Goal: Task Accomplishment & Management: Complete application form

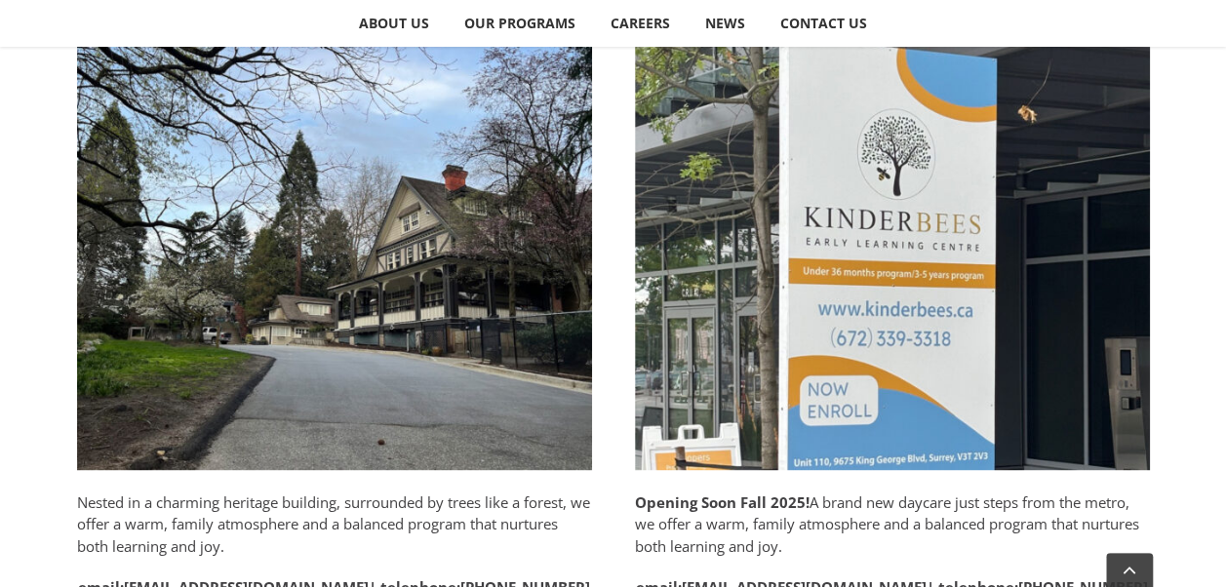
scroll to position [1170, 0]
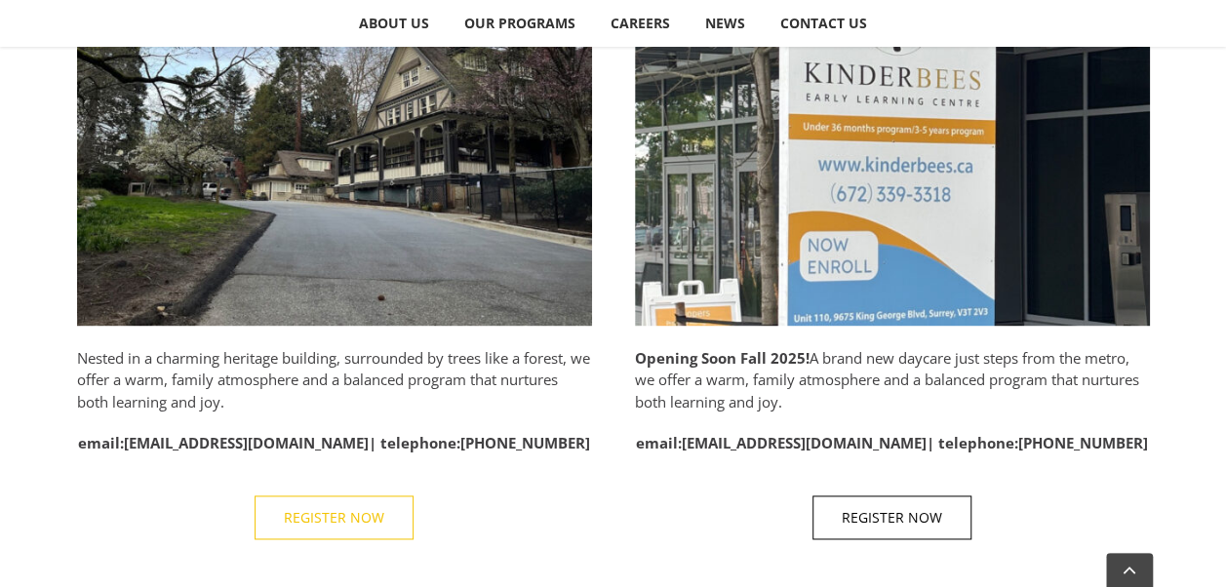
click at [303, 509] on span "REGISTER NOW" at bounding box center [334, 517] width 100 height 17
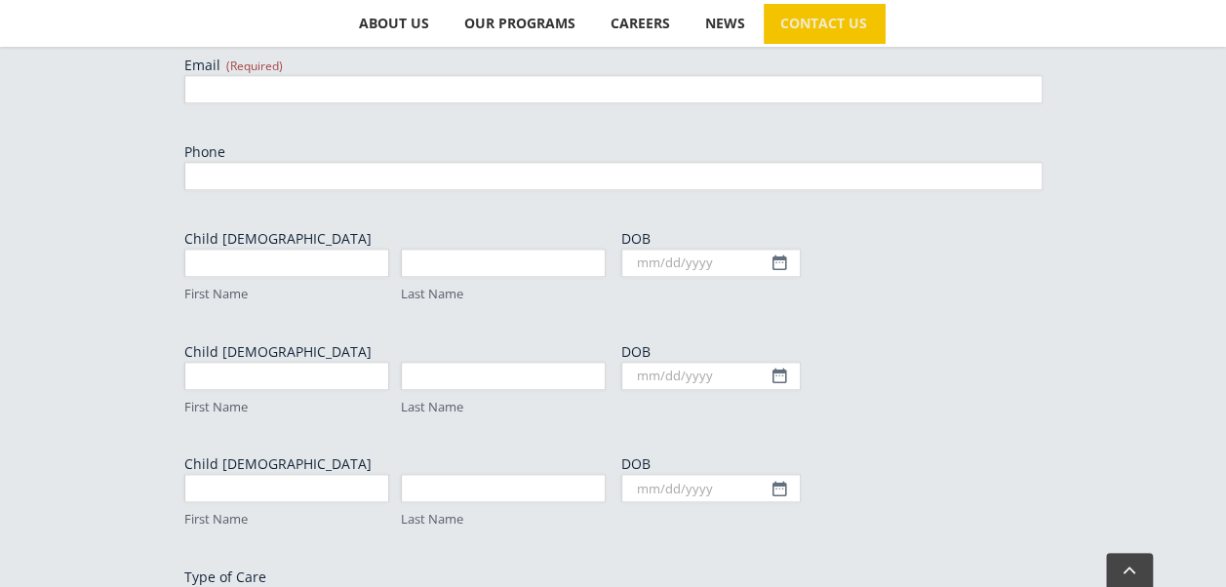
scroll to position [576, 0]
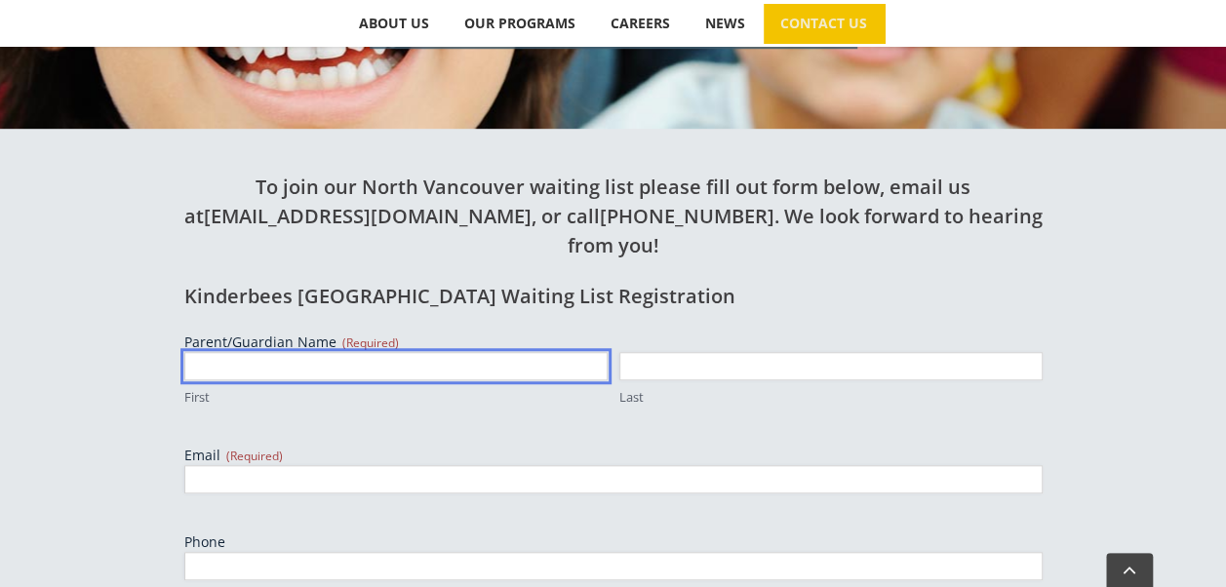
click at [288, 352] on input "First" at bounding box center [395, 366] width 423 height 28
type input "[PERSON_NAME]"
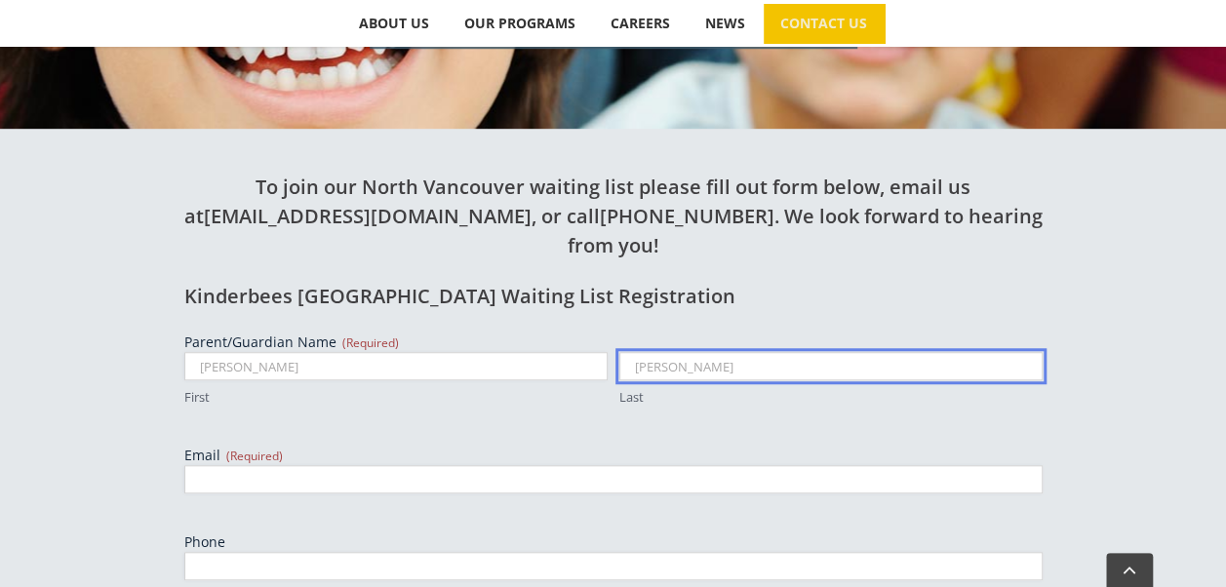
type input "Fitzgerald"
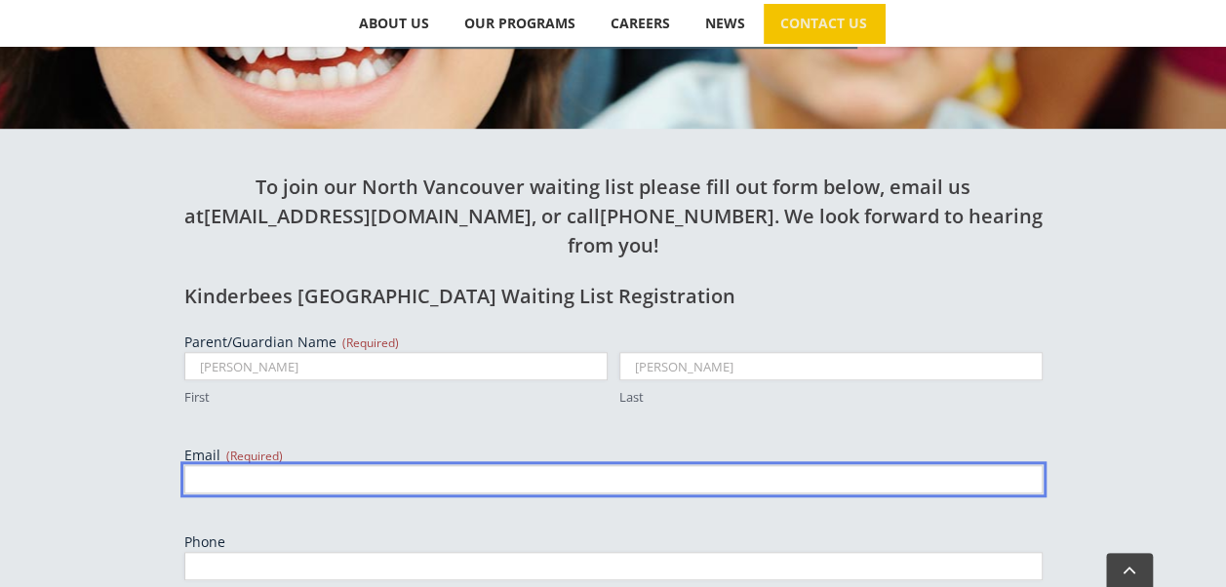
click at [392, 465] on input "Email (Required)" at bounding box center [613, 479] width 858 height 28
type input "penelope_fitzgerald@yahoo.ca"
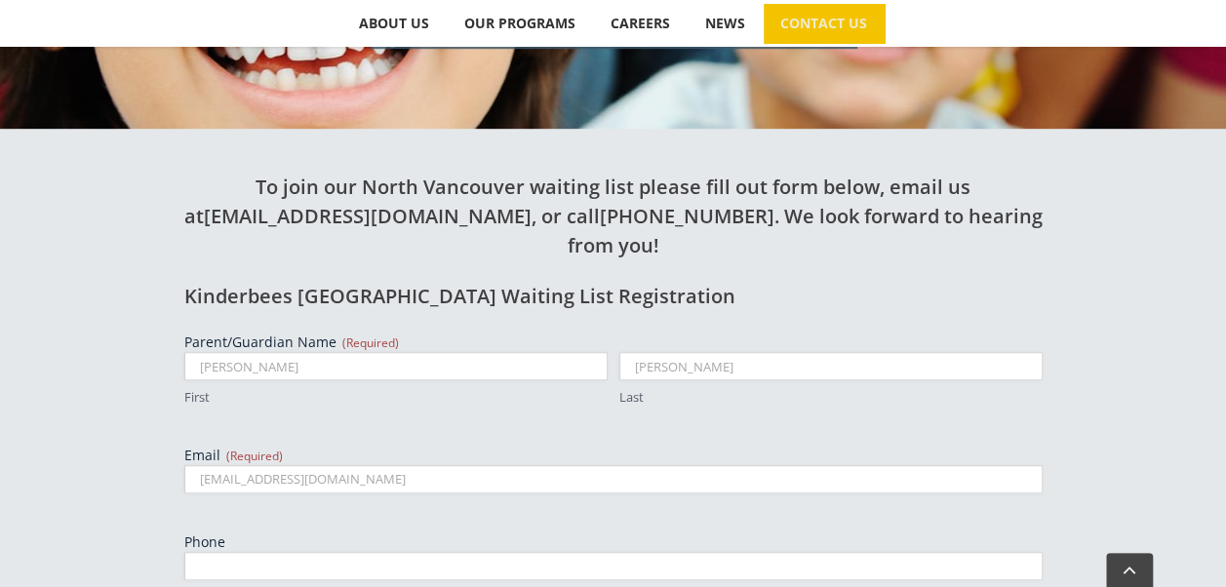
type input "6049925123"
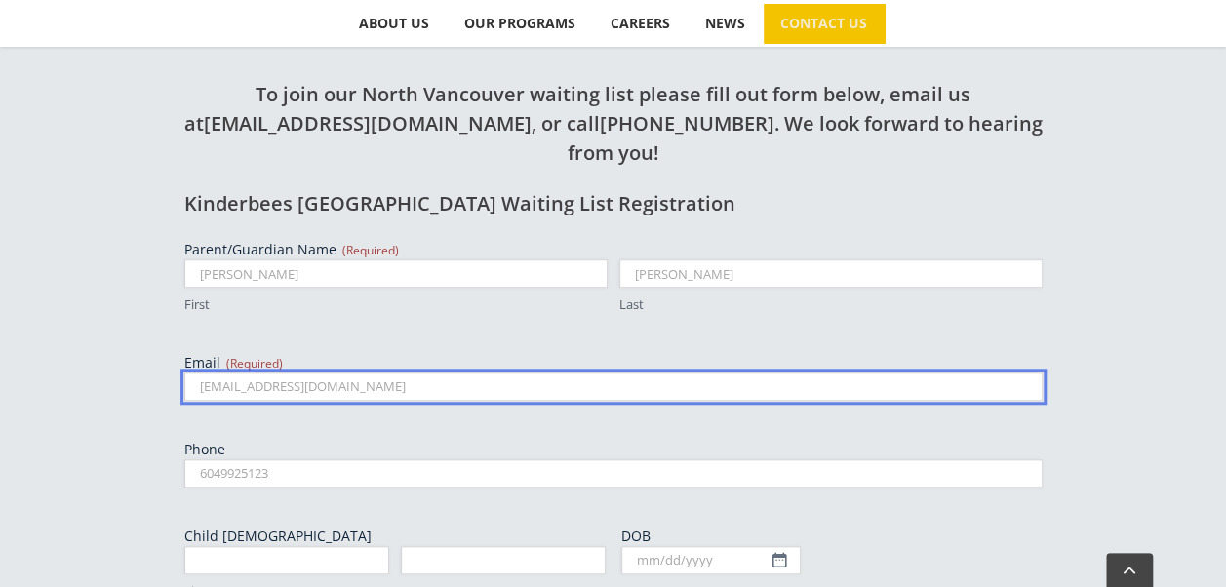
scroll to position [771, 0]
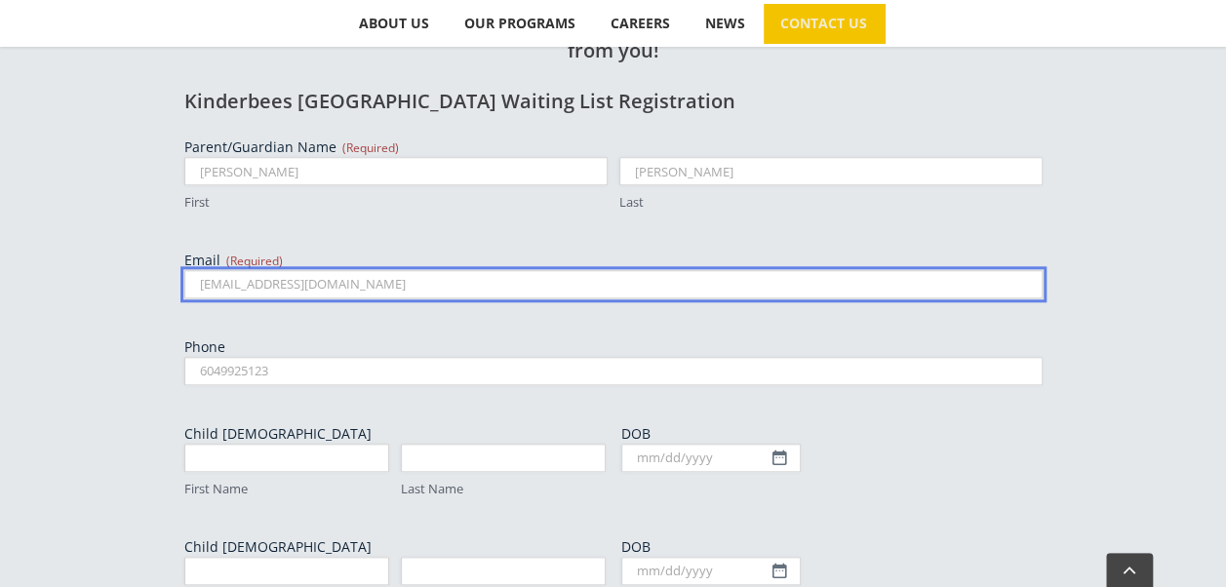
type input "penelope_fitzgerald@yahoo.ca"
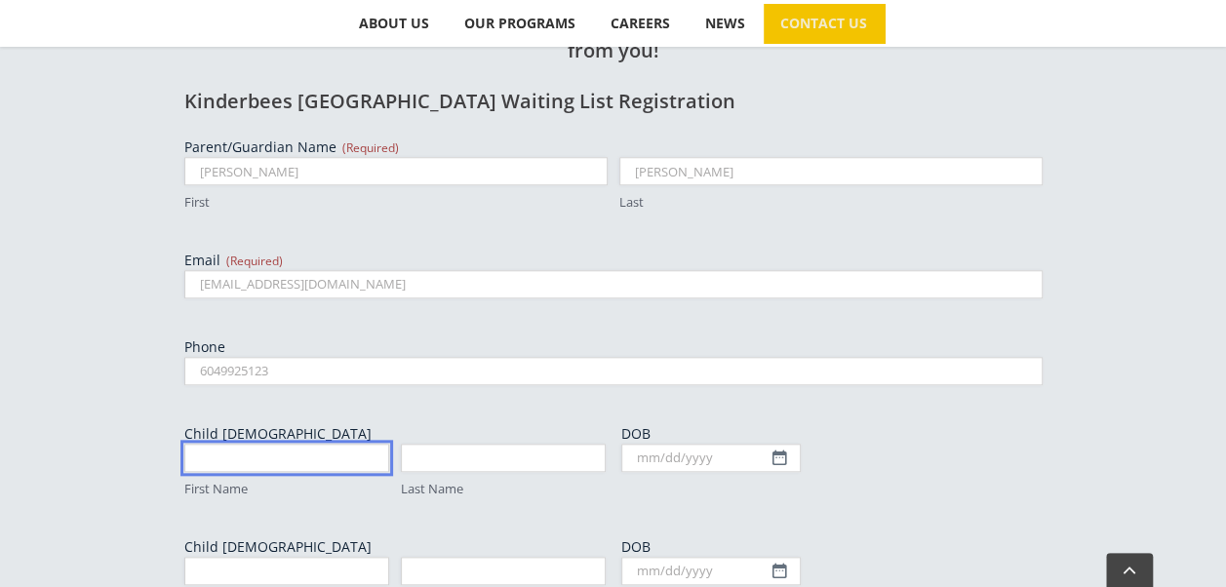
click at [284, 444] on input "First Name" at bounding box center [286, 458] width 205 height 28
type input "Baby"
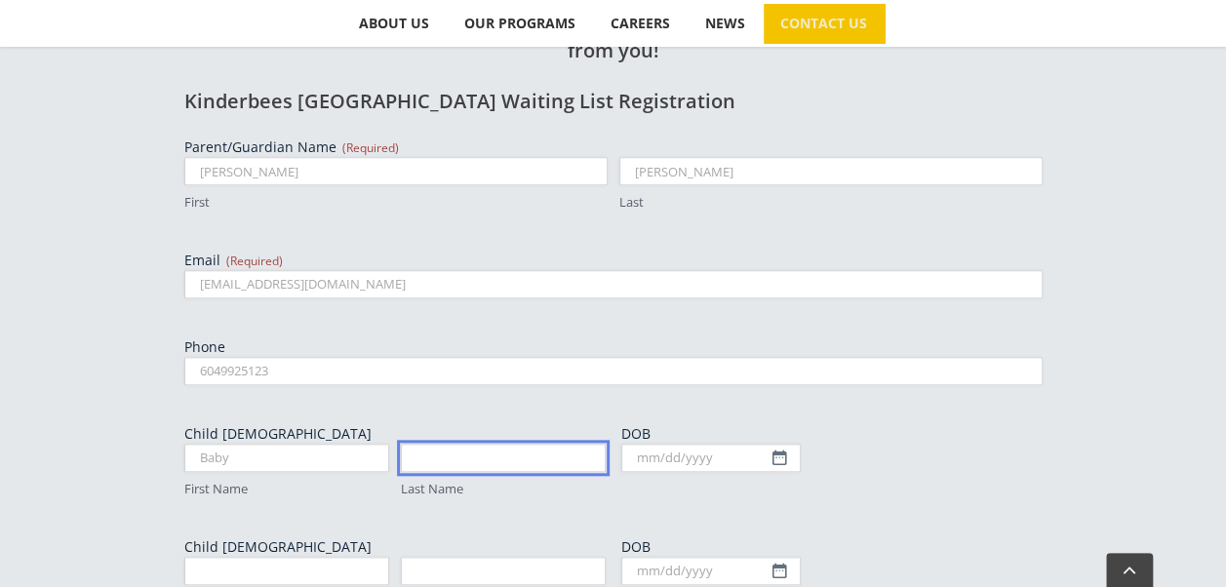
click at [440, 444] on input "Last Name" at bounding box center [503, 458] width 205 height 28
type input "McDonald"
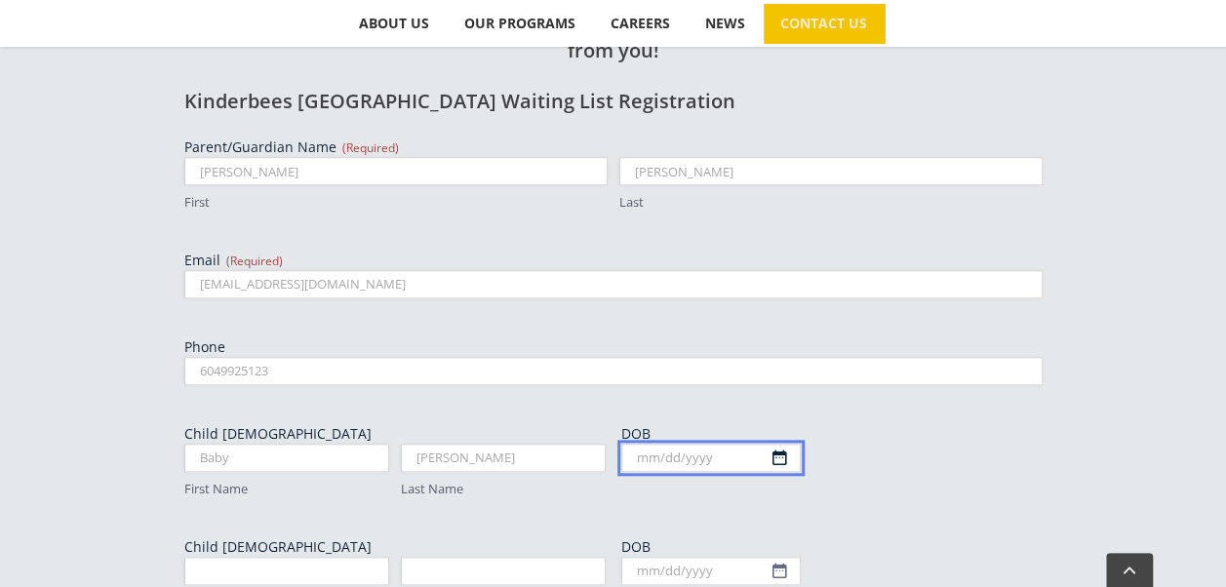
click at [776, 444] on input "DOB" at bounding box center [710, 458] width 179 height 28
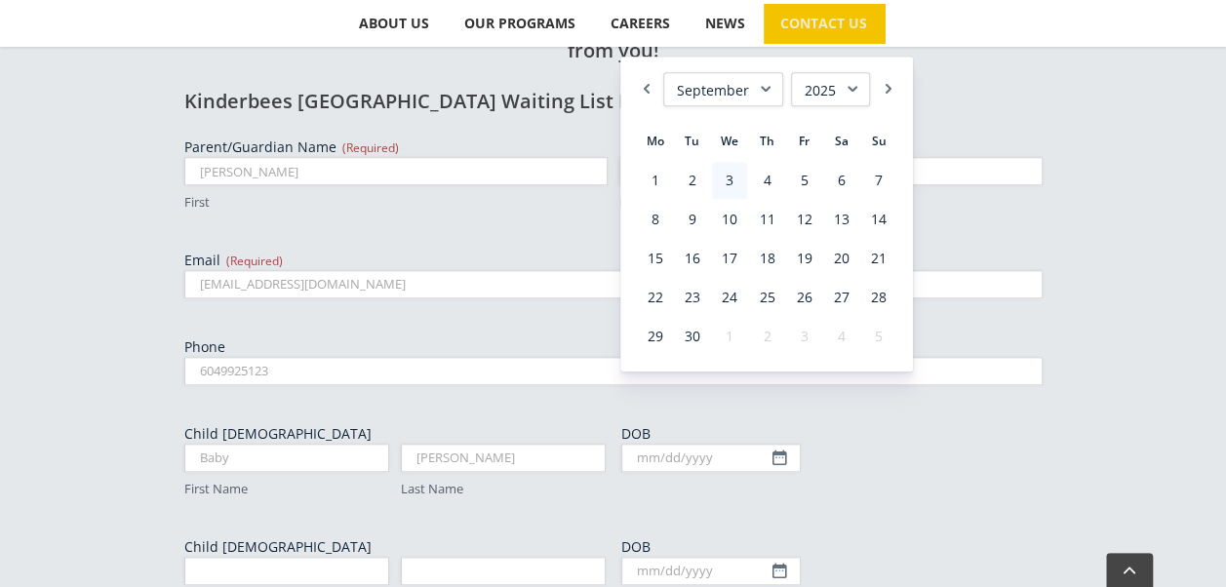
click at [764, 92] on select "January February March April May June July August September October November De…" at bounding box center [723, 89] width 120 height 34
click at [840, 176] on link "4" at bounding box center [841, 180] width 35 height 37
type input "10/04/2025"
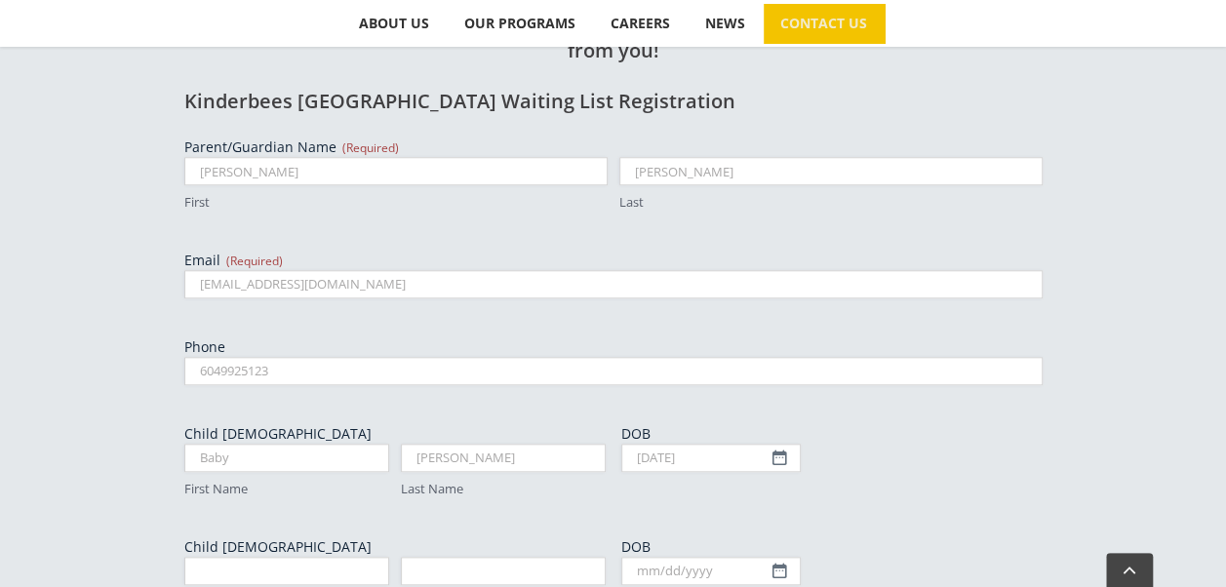
click at [874, 537] on label "DOB" at bounding box center [831, 547] width 421 height 20
click at [801, 557] on input "DOB" at bounding box center [710, 571] width 179 height 28
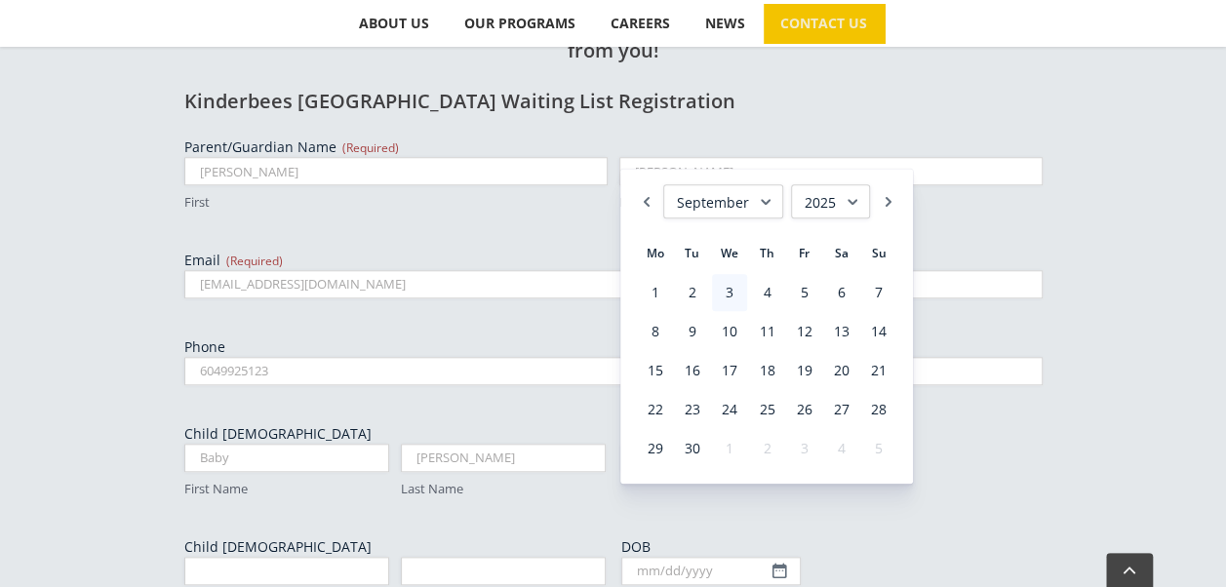
click at [1050, 467] on div "To join our North Vancouver waiting list please fill out form below, email us a…" at bounding box center [613, 474] width 1073 height 1081
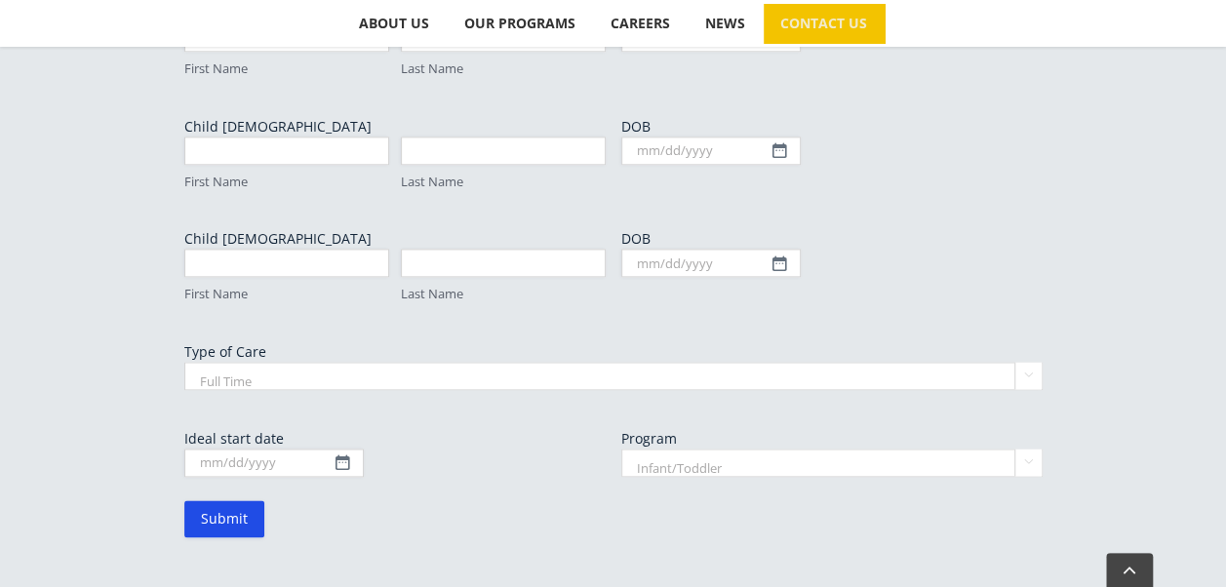
scroll to position [1161, 0]
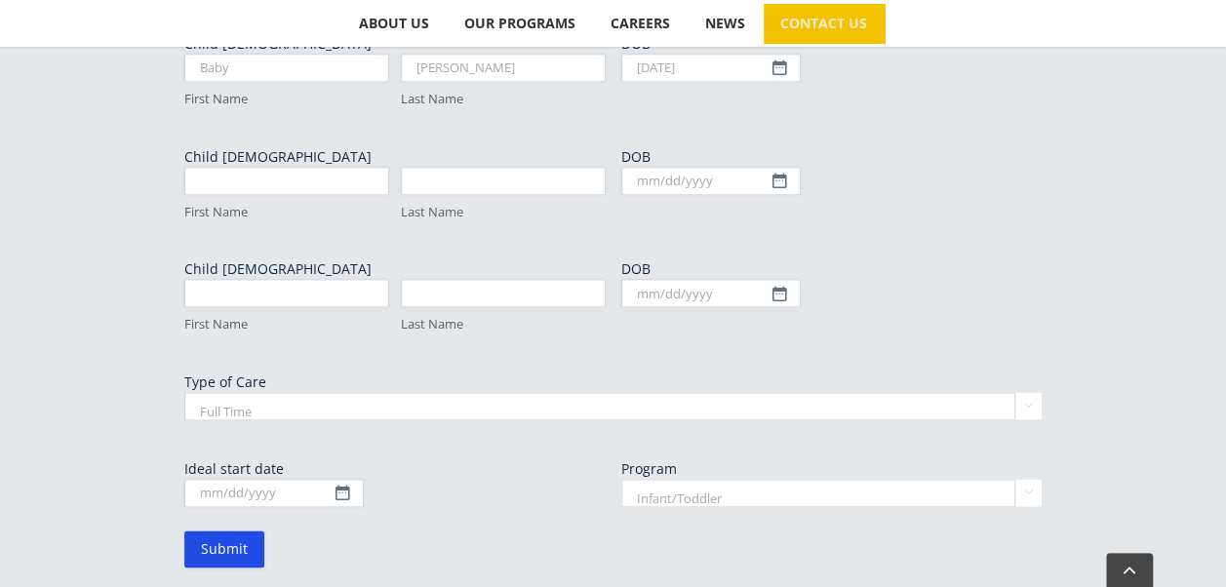
click at [263, 392] on select "Full Time Part Time" at bounding box center [613, 406] width 858 height 28
click at [184, 392] on select "Full Time Part Time" at bounding box center [613, 406] width 858 height 28
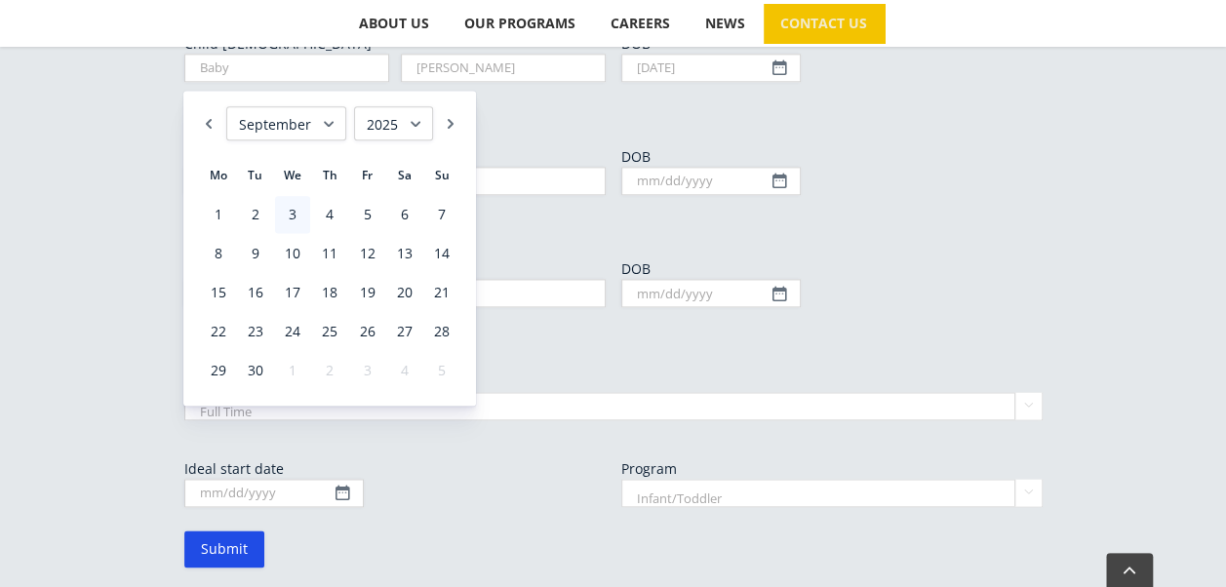
click at [425, 127] on select "1925 1926 1927 1928 1929 1930 1931 1932 1933 1934 1935 1936 1937 1938 1939 1940…" at bounding box center [393, 123] width 79 height 34
click at [328, 121] on select "January February March April May June July August September October November De…" at bounding box center [286, 123] width 120 height 34
click at [340, 213] on link "1" at bounding box center [329, 214] width 35 height 37
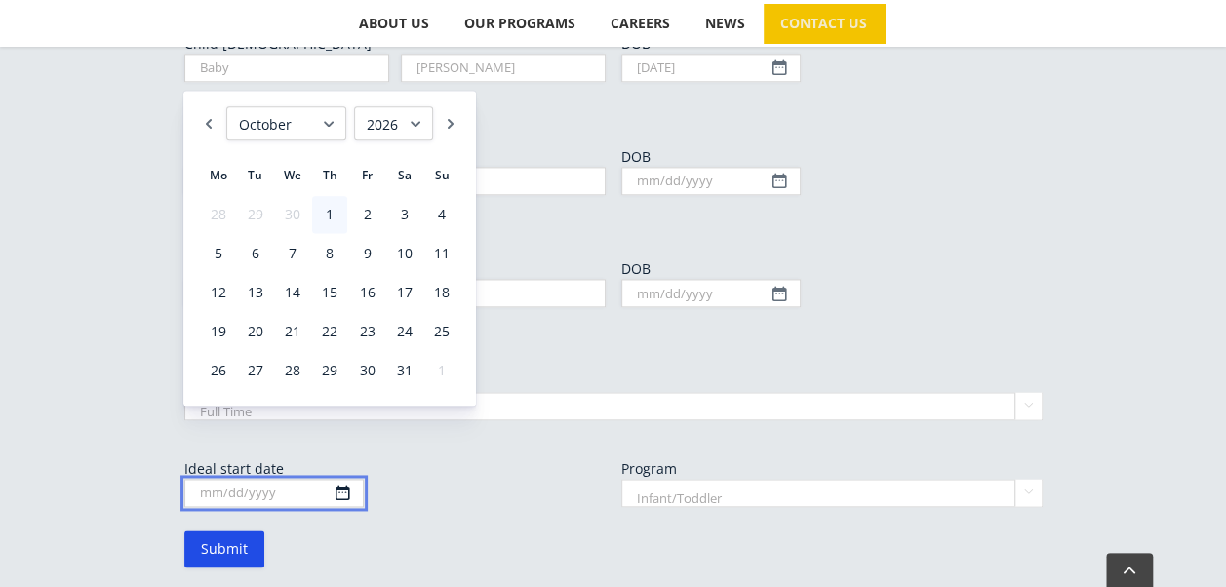
type input "10/01/2026"
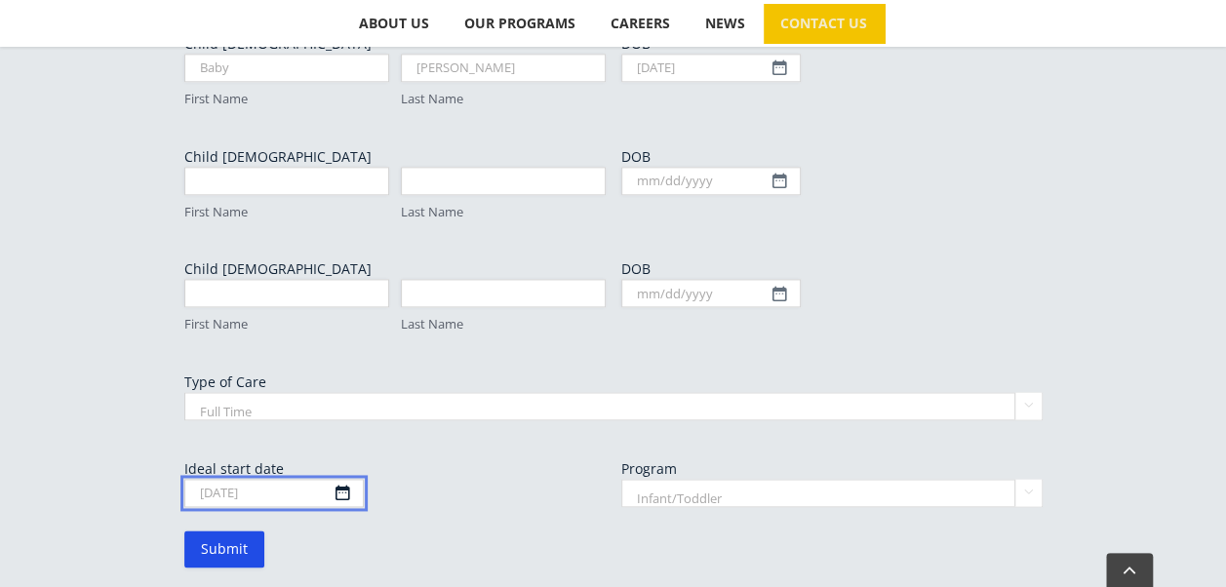
click at [334, 479] on input "10/01/2026" at bounding box center [273, 493] width 179 height 28
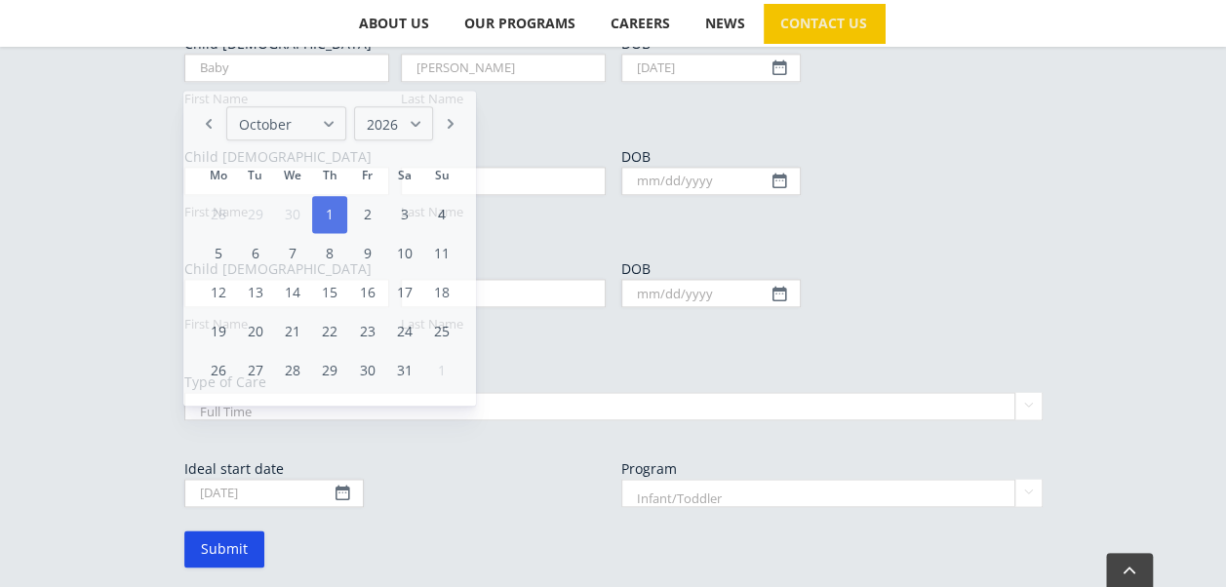
click at [570, 479] on div "10/01/2026 MM slash DD slash YYYY" at bounding box center [394, 493] width 421 height 28
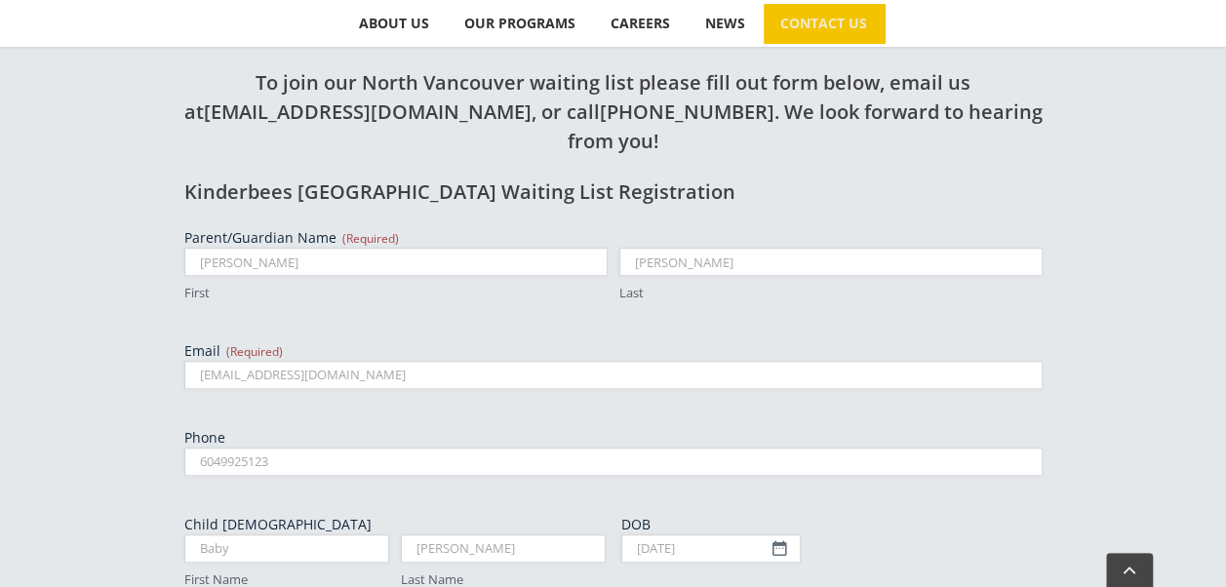
scroll to position [1064, 0]
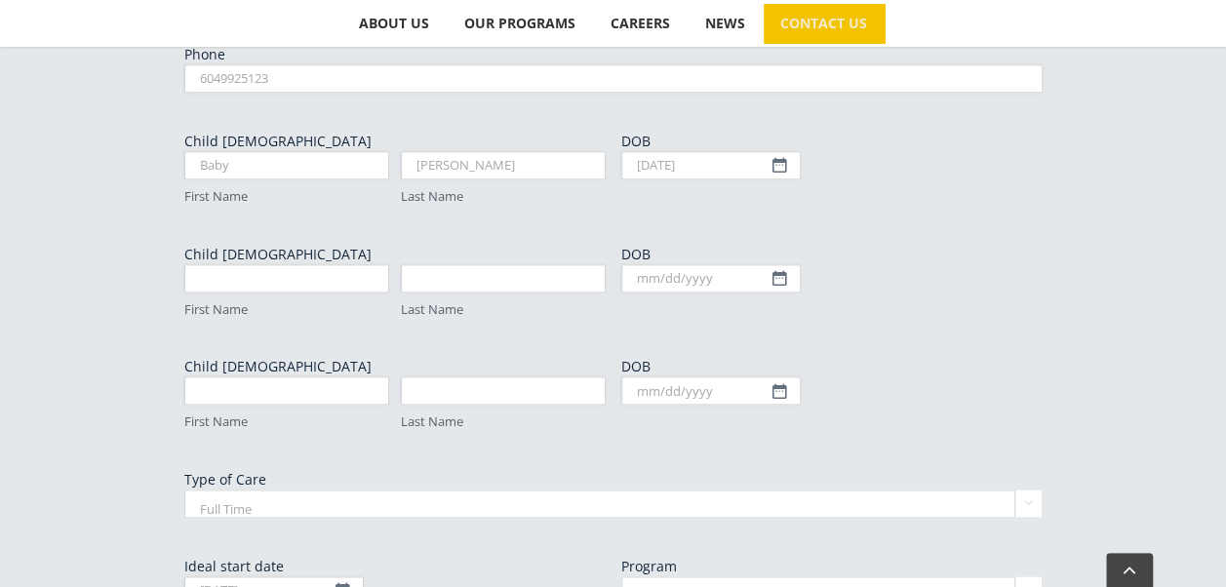
click at [523, 557] on label "Ideal start date" at bounding box center [394, 567] width 421 height 20
click at [364, 576] on input "10/01/2026" at bounding box center [273, 590] width 179 height 28
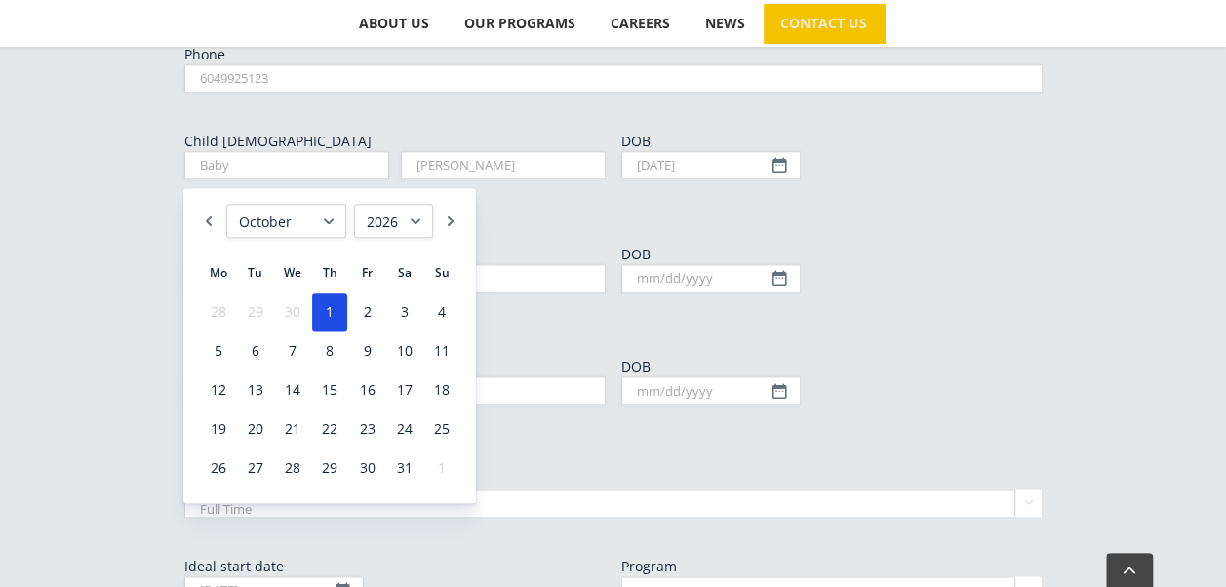
click at [1016, 357] on div "DOB MM slash DD slash YYYY" at bounding box center [831, 394] width 421 height 74
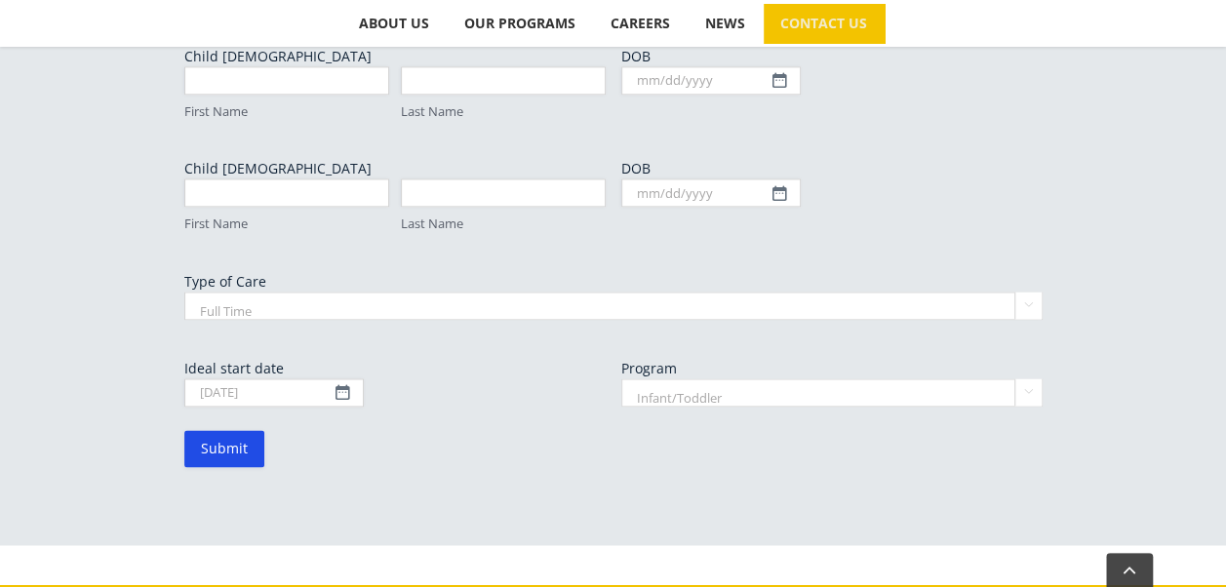
scroll to position [1161, 0]
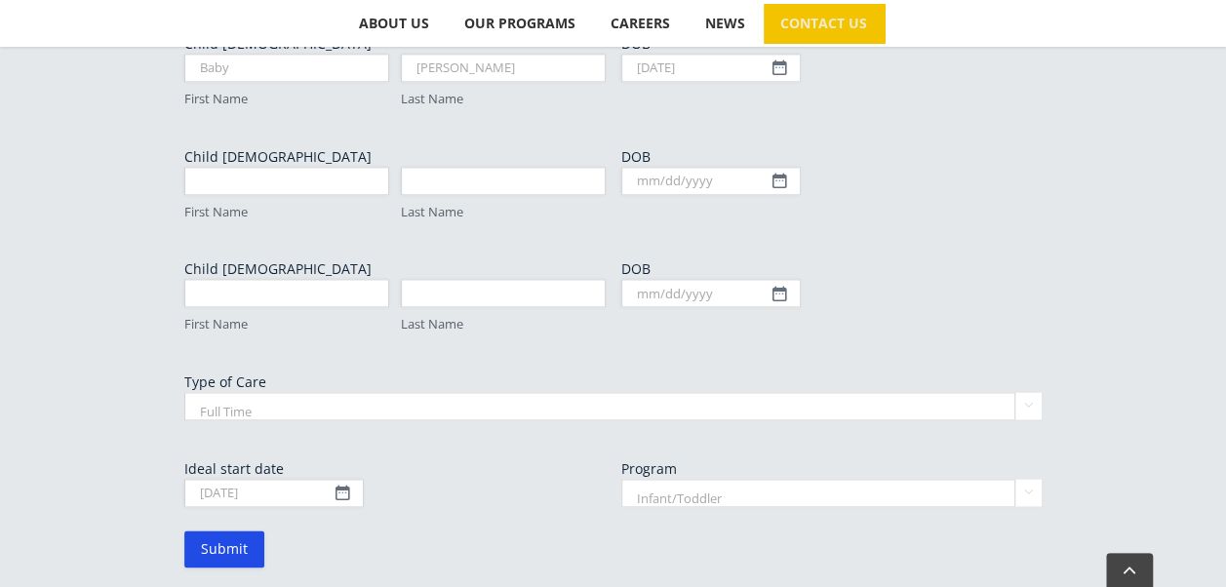
click at [697, 479] on select "Infant/Toddler Preschool" at bounding box center [831, 493] width 421 height 28
click at [621, 479] on select "Infant/Toddler Preschool" at bounding box center [831, 493] width 421 height 28
click at [470, 515] on div "To join our North Vancouver waiting list please fill out form below, email us a…" at bounding box center [613, 84] width 1073 height 1081
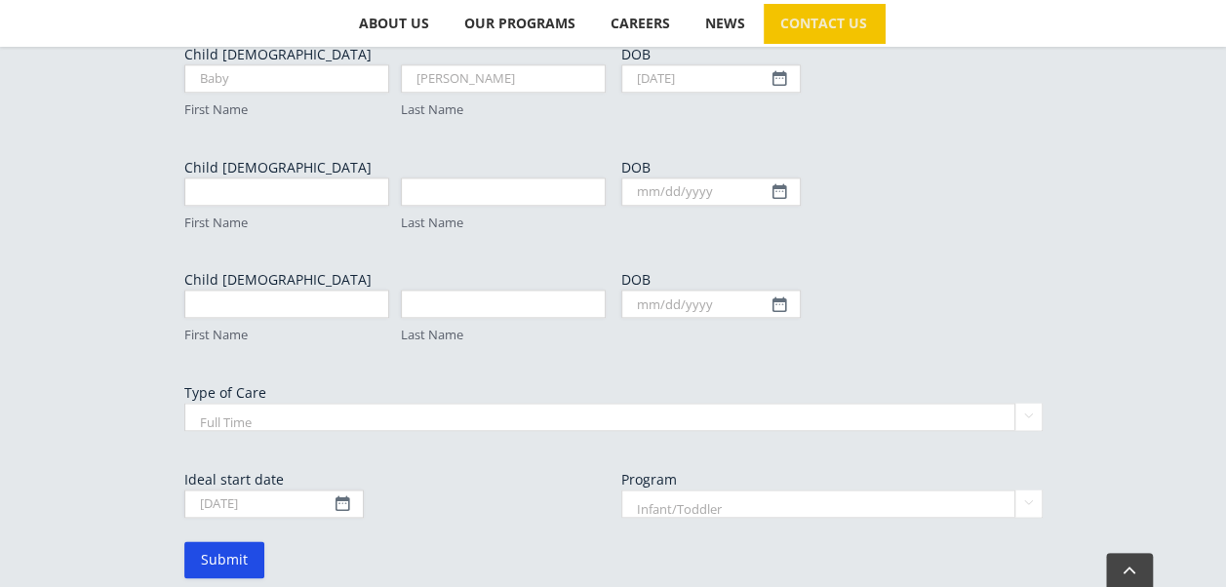
scroll to position [1259, 0]
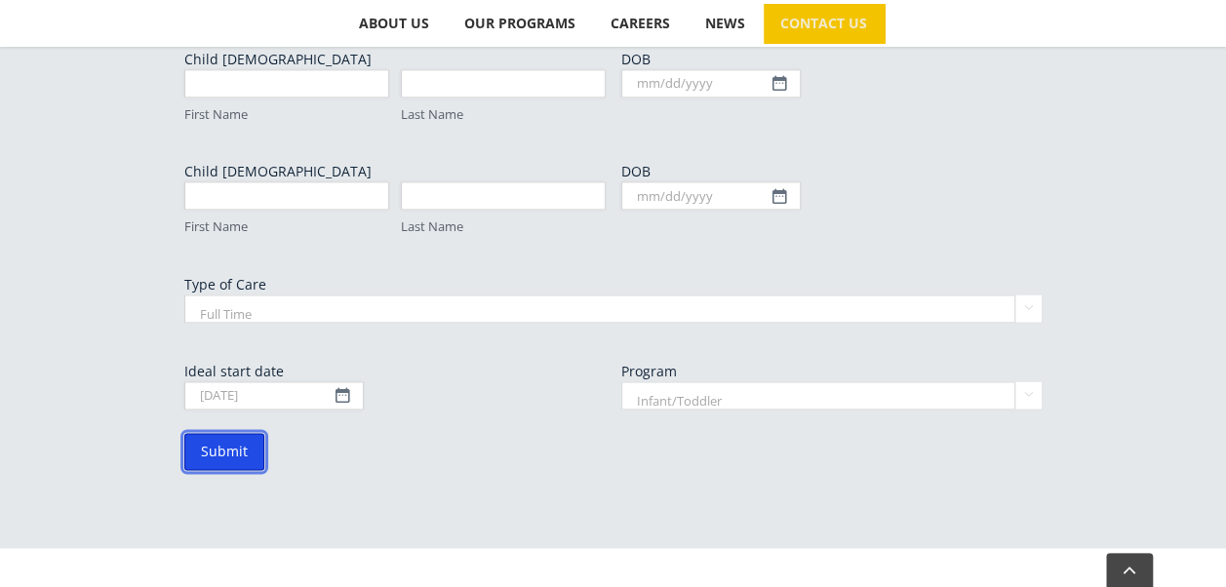
click at [248, 433] on input "Submit" at bounding box center [224, 451] width 80 height 37
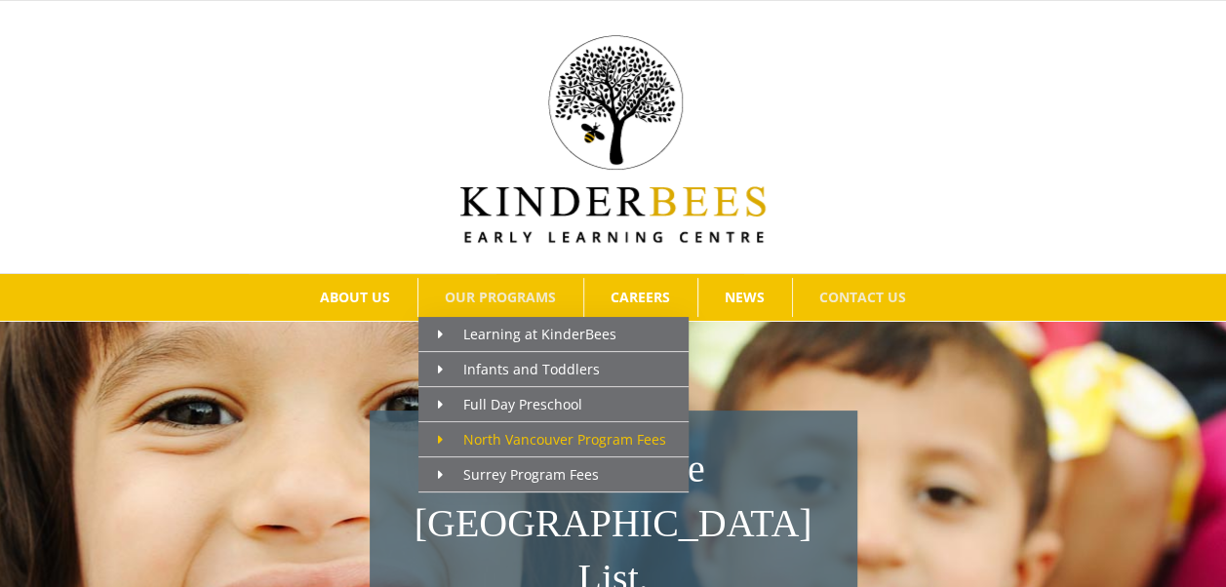
click at [521, 434] on span "North Vancouver Program Fees" at bounding box center [552, 439] width 228 height 19
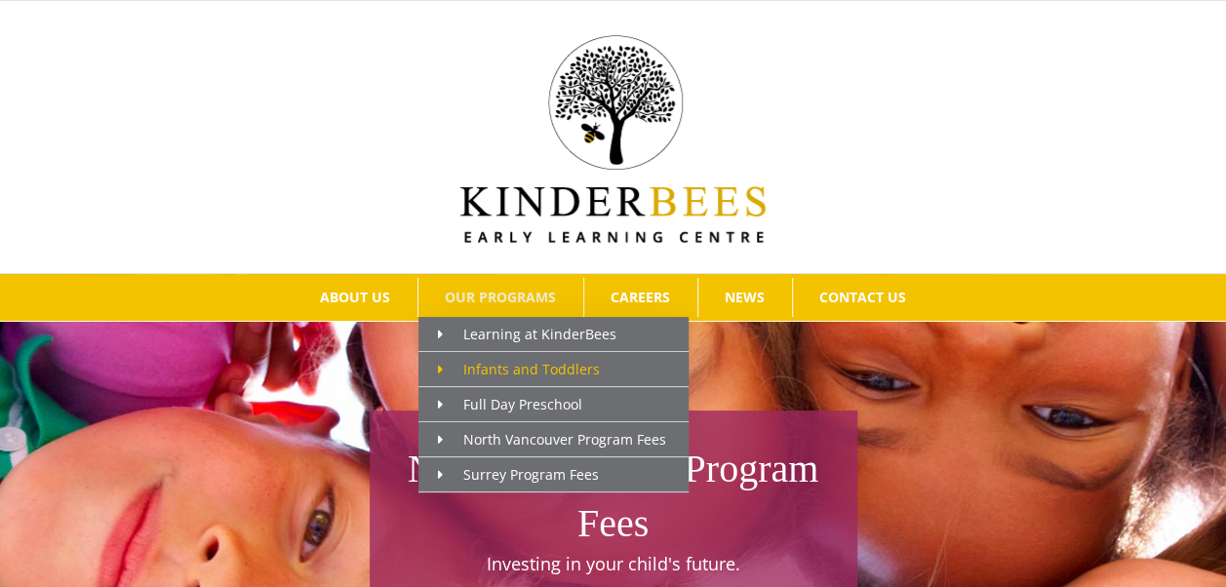
click at [575, 360] on span "Infants and Toddlers" at bounding box center [519, 369] width 162 height 19
